Goal: Navigation & Orientation: Find specific page/section

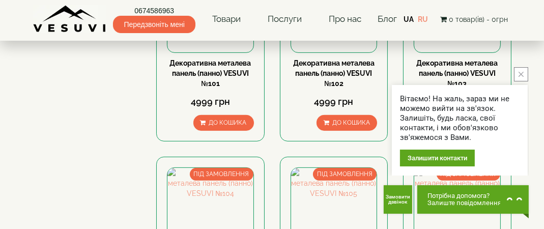
scroll to position [458, 0]
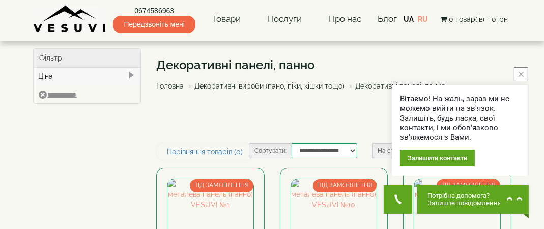
click at [520, 73] on icon "close button" at bounding box center [521, 74] width 5 height 5
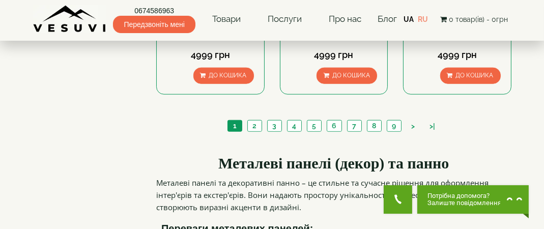
scroll to position [1069, 0]
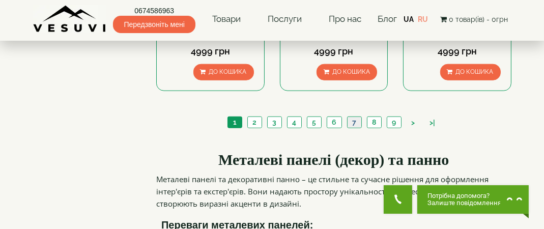
click at [352, 119] on link "7" at bounding box center [354, 122] width 14 height 11
